Goal: Information Seeking & Learning: Learn about a topic

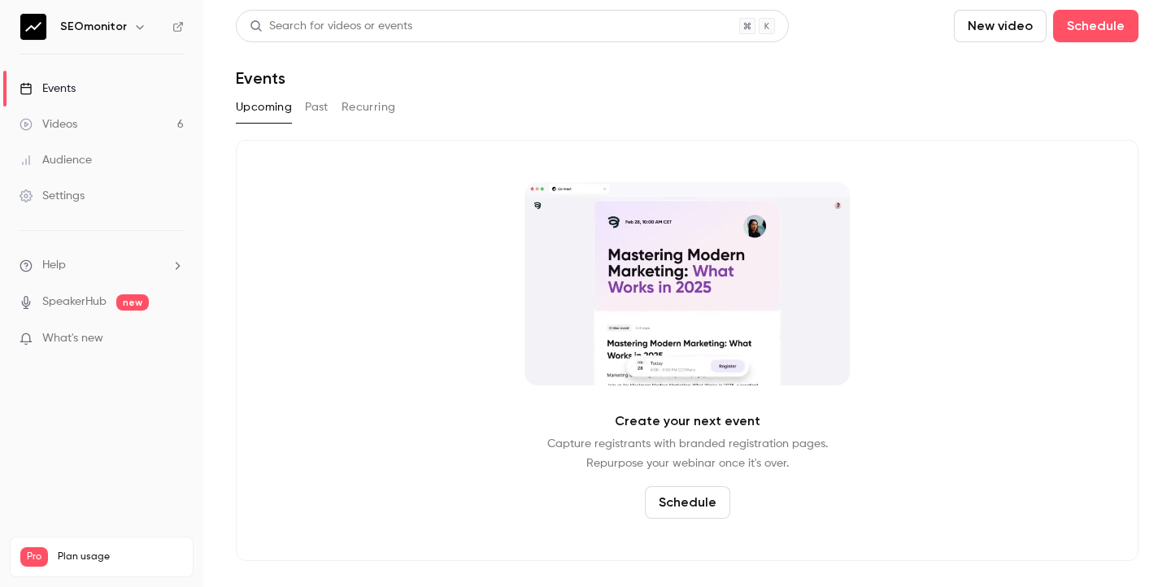
click at [124, 117] on link "Videos 6" at bounding box center [101, 125] width 203 height 36
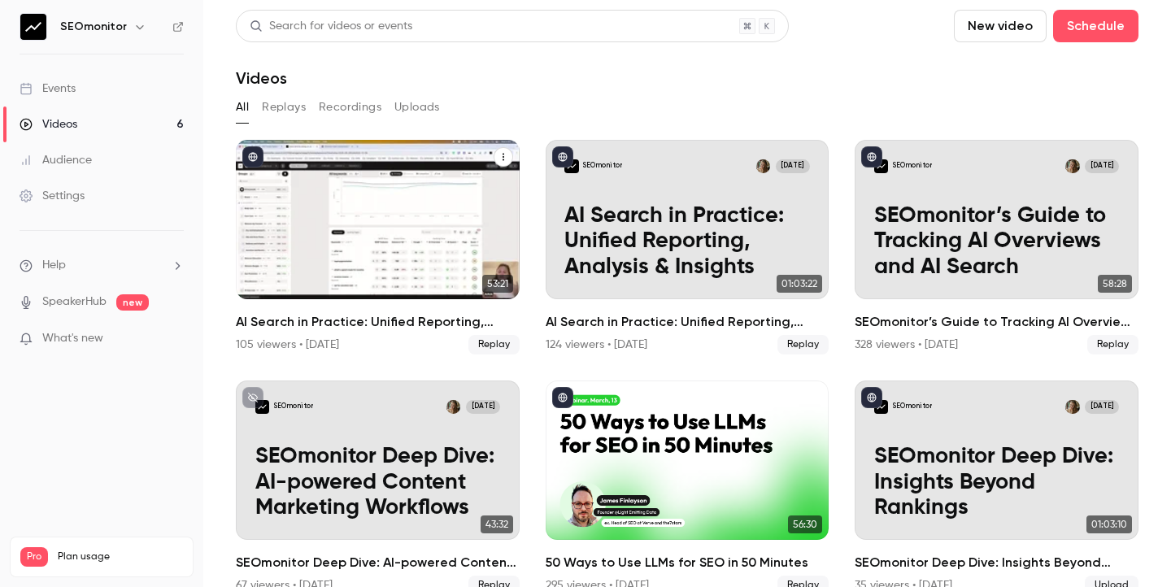
click at [438, 203] on p "AI Search in Practice: Unified Reporting, Analysis & Insights" at bounding box center [378, 241] width 246 height 77
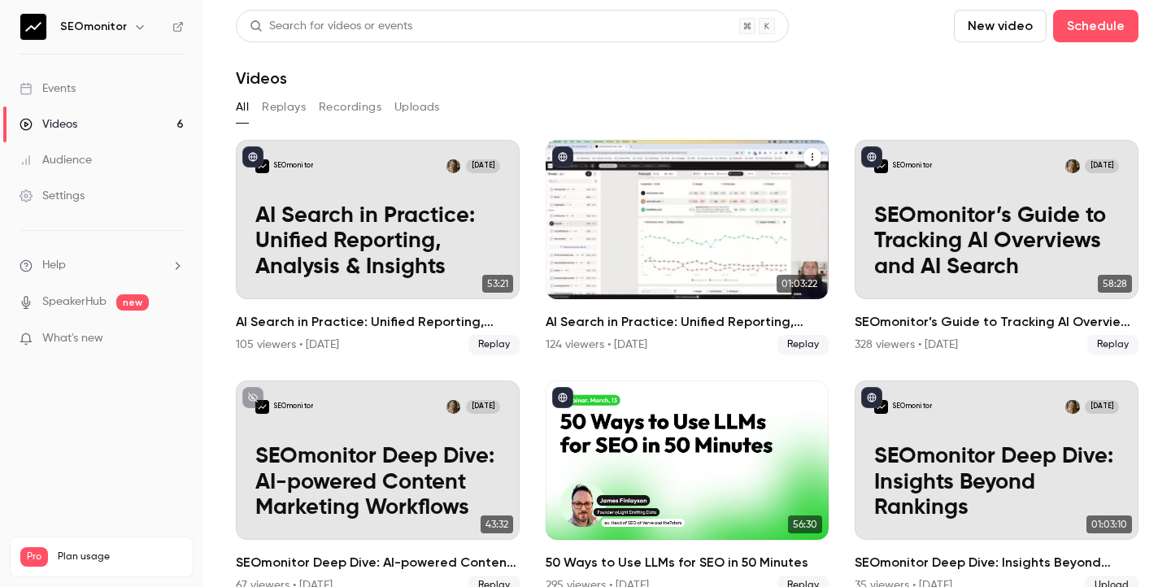
click at [688, 171] on div "SEOmonitor Oct 2" at bounding box center [687, 166] width 246 height 14
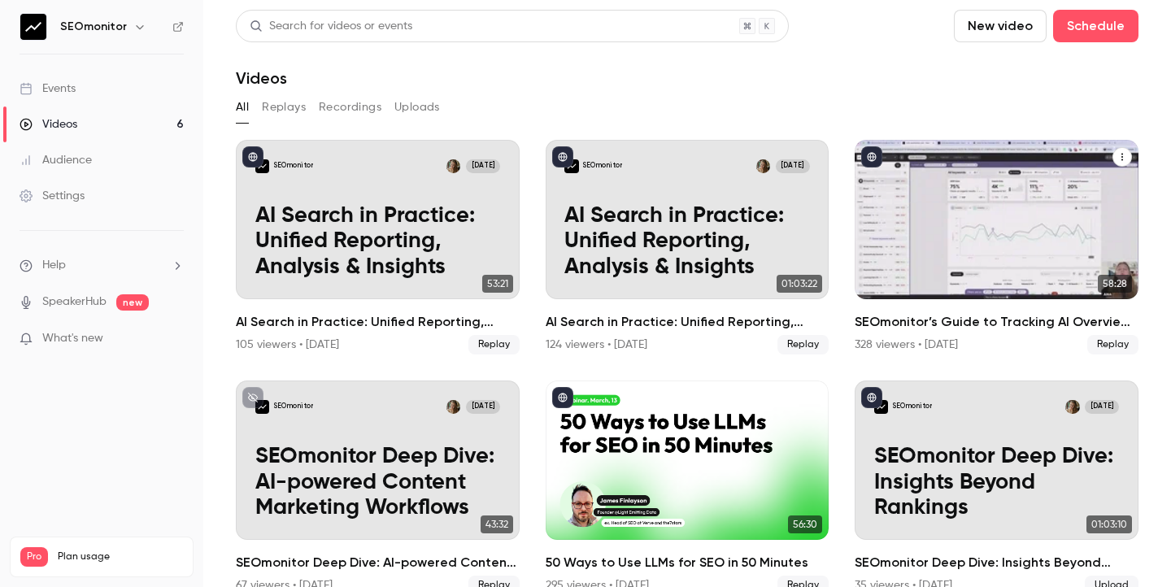
click at [991, 323] on h2 "SEOmonitor’s Guide to Tracking AI Overviews and AI Search" at bounding box center [997, 322] width 284 height 20
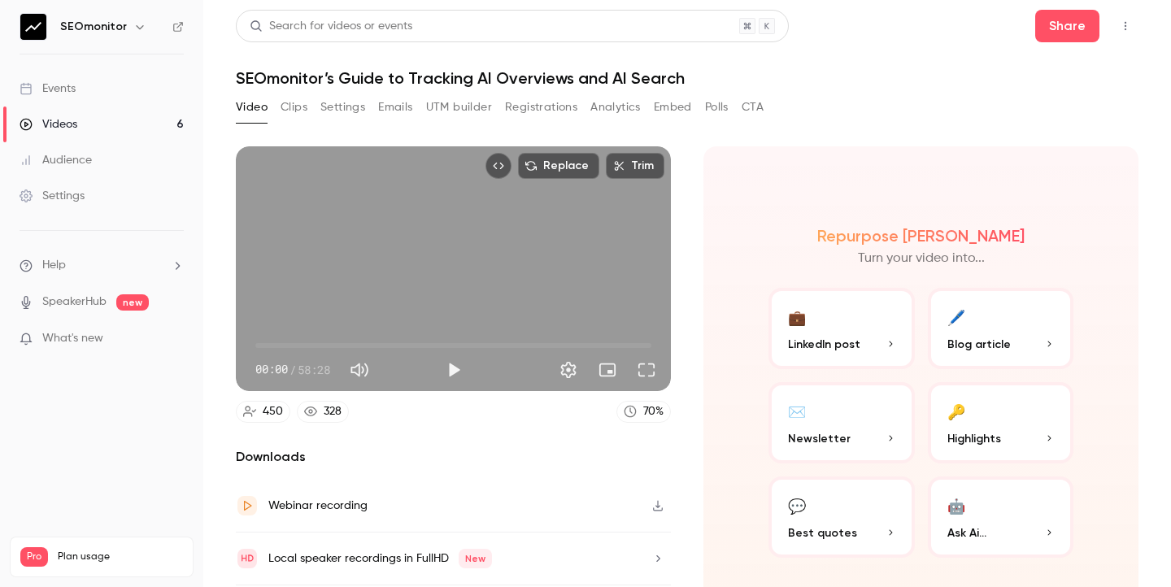
click at [545, 113] on button "Registrations" at bounding box center [541, 107] width 72 height 26
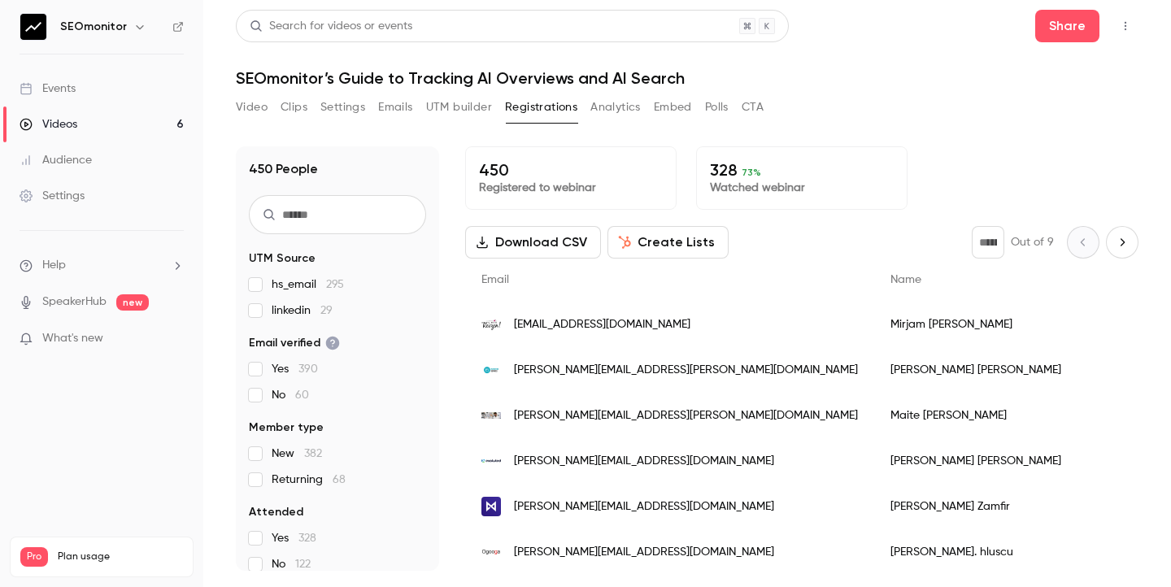
click at [354, 222] on input "text" at bounding box center [337, 214] width 177 height 39
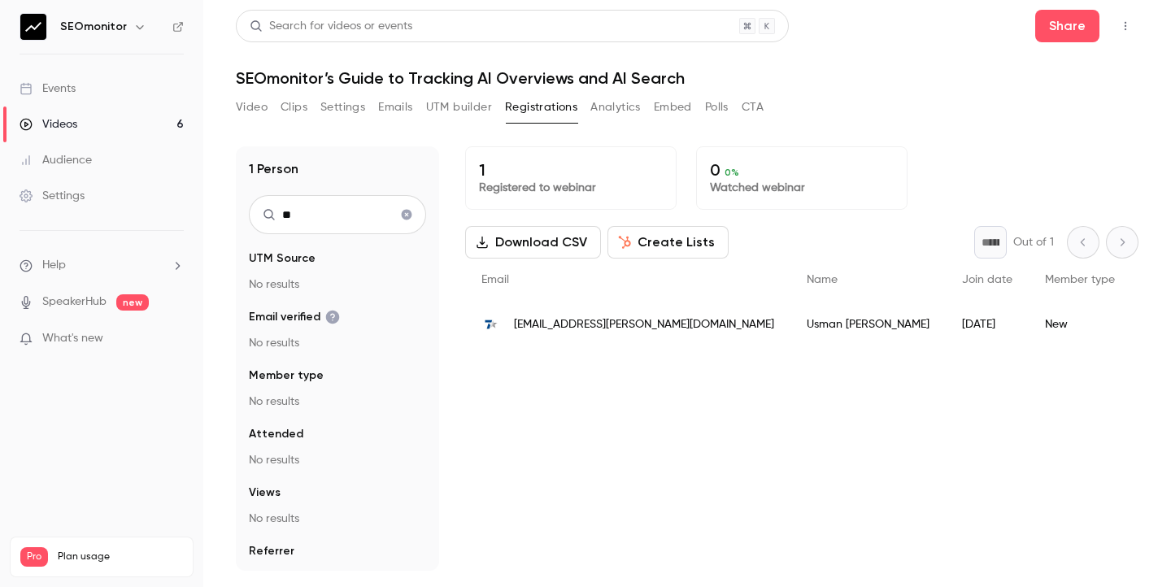
type input "*"
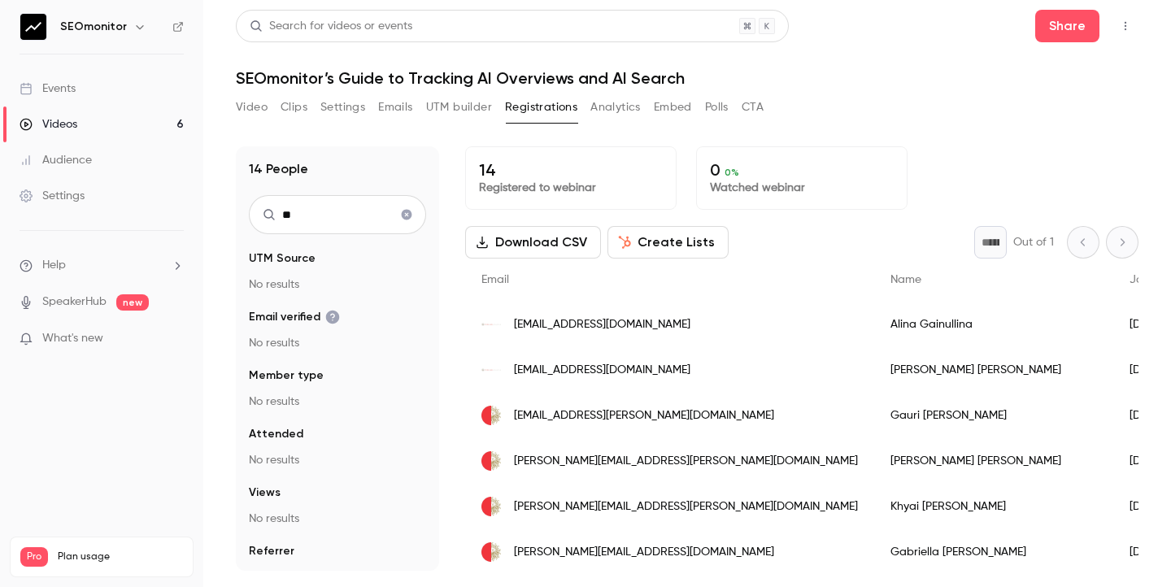
type input "*"
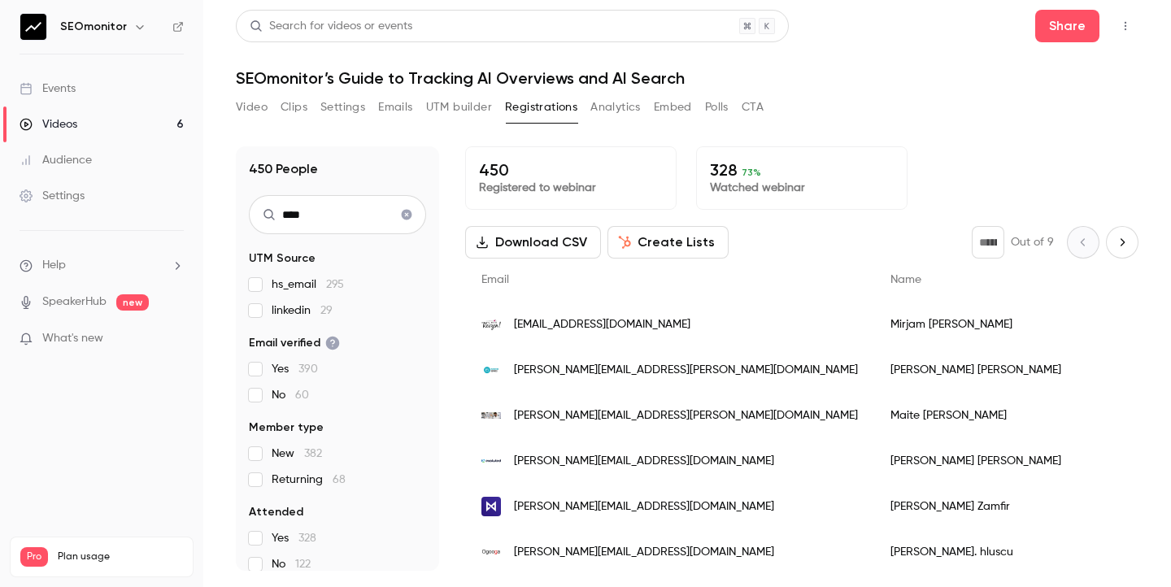
type input "*****"
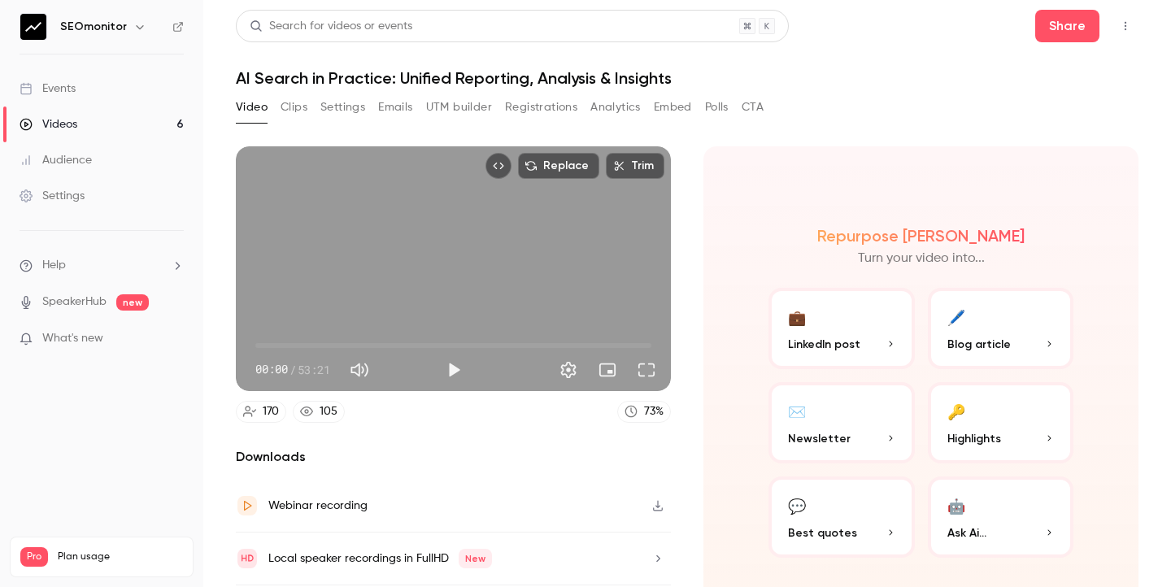
click at [551, 113] on button "Registrations" at bounding box center [541, 107] width 72 height 26
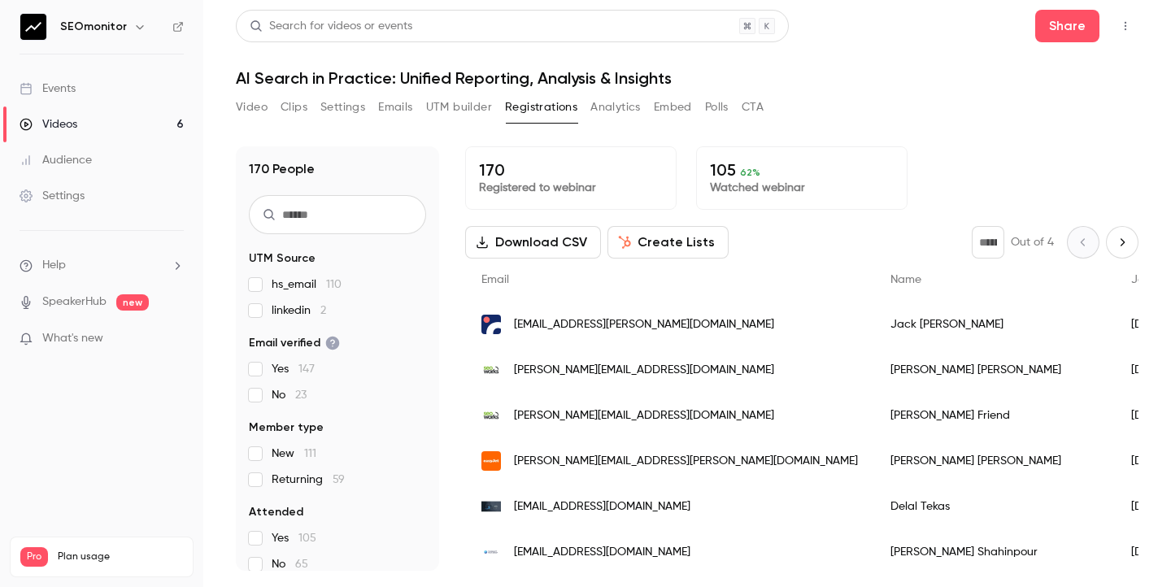
click at [290, 215] on input "text" at bounding box center [337, 214] width 177 height 39
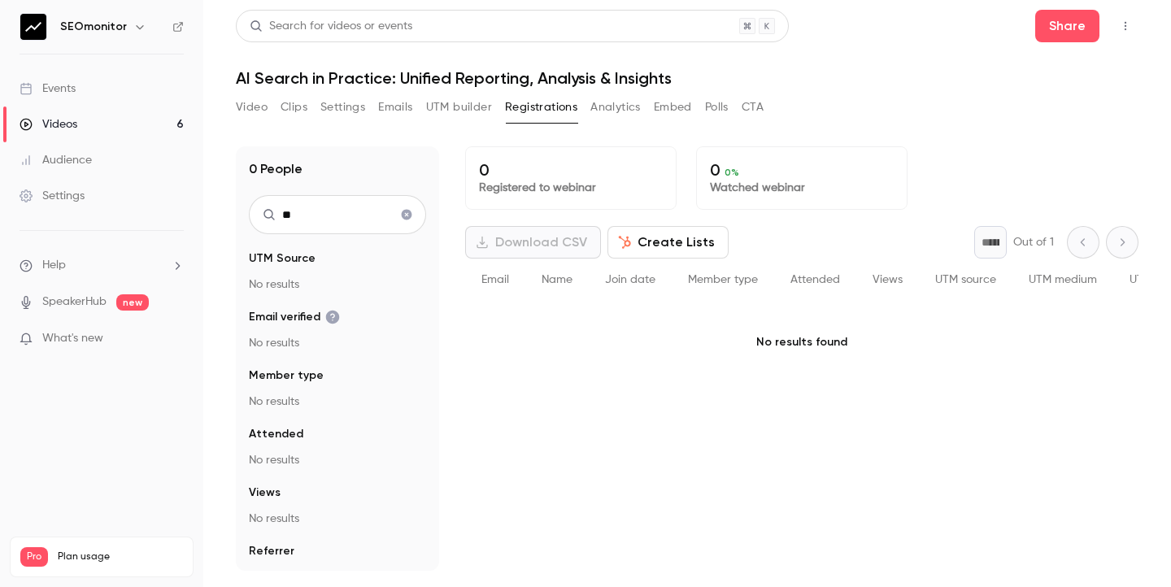
type input "*"
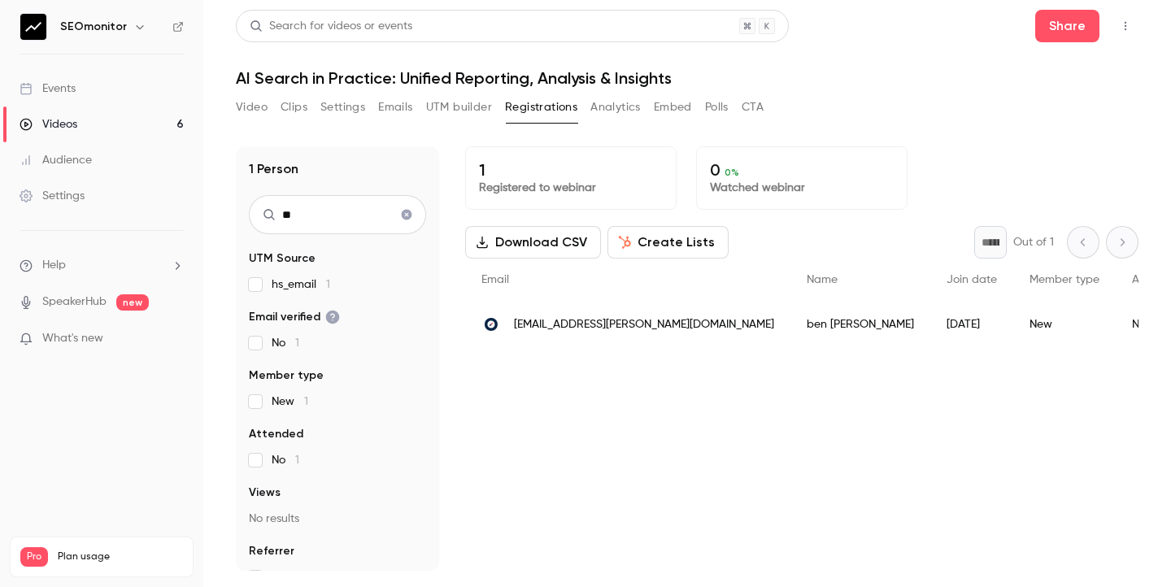
type input "*"
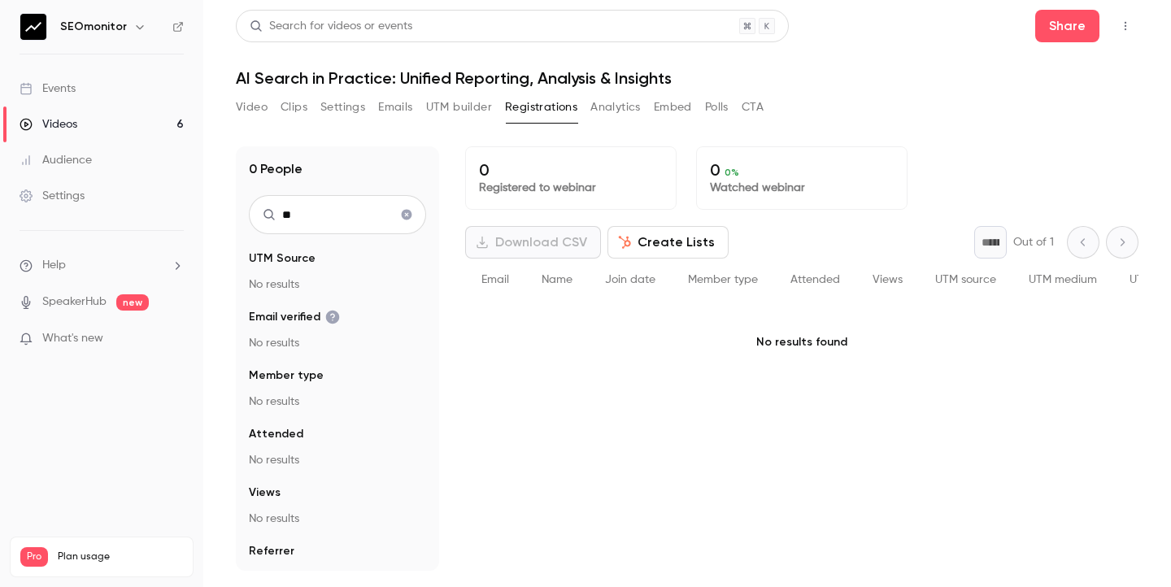
type input "*"
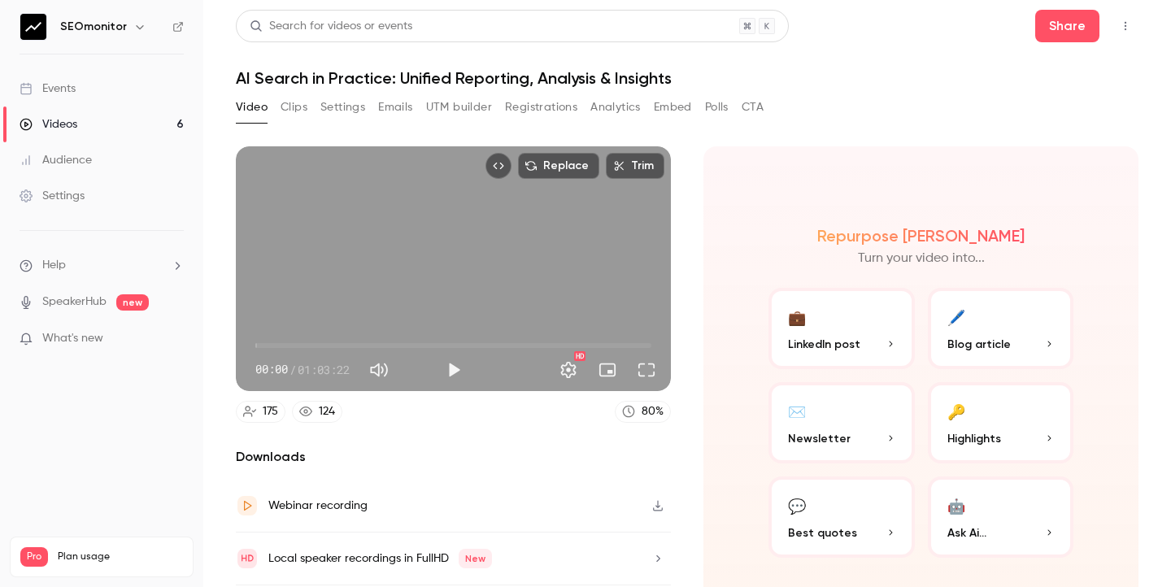
click at [540, 111] on button "Registrations" at bounding box center [541, 107] width 72 height 26
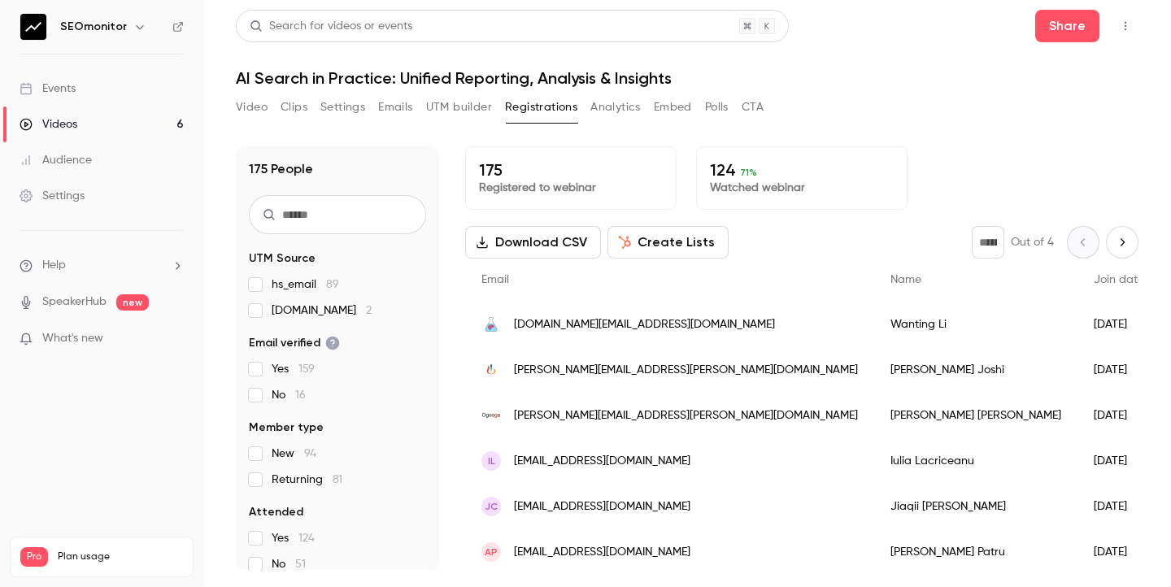
click at [336, 214] on input "text" at bounding box center [337, 214] width 177 height 39
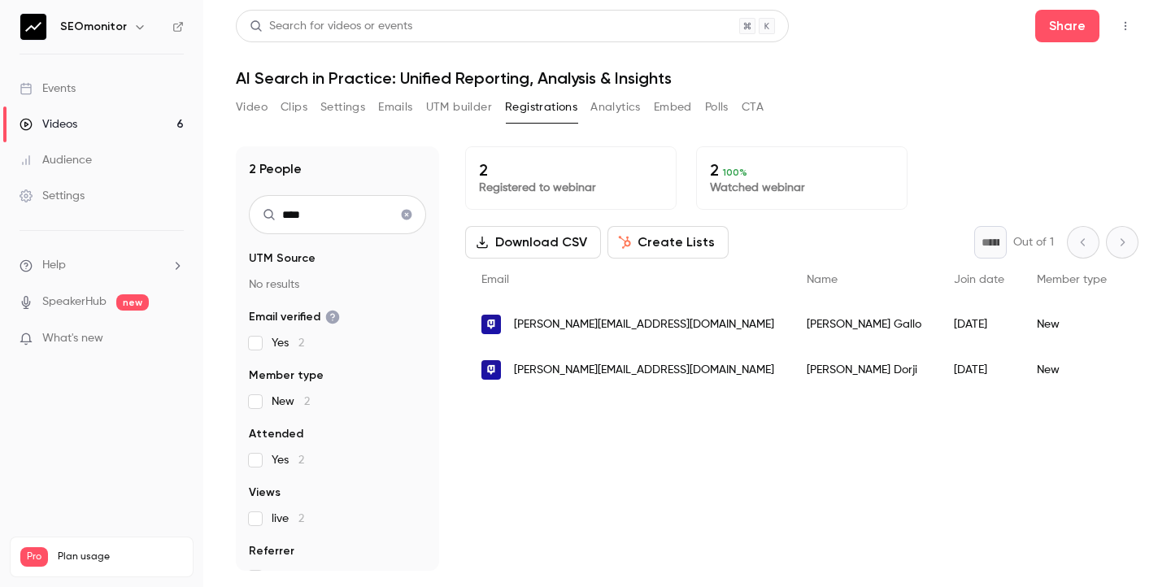
type input "****"
